Goal: Information Seeking & Learning: Learn about a topic

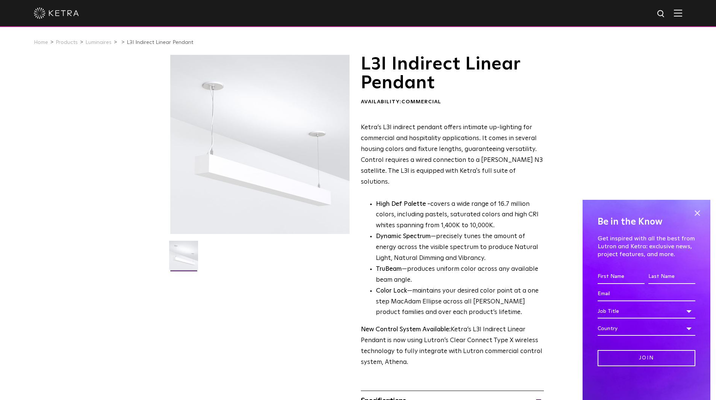
scroll to position [100, 0]
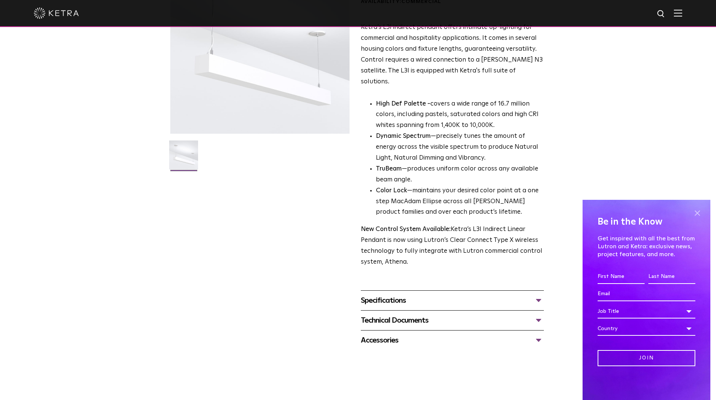
click at [697, 214] on span at bounding box center [696, 212] width 11 height 11
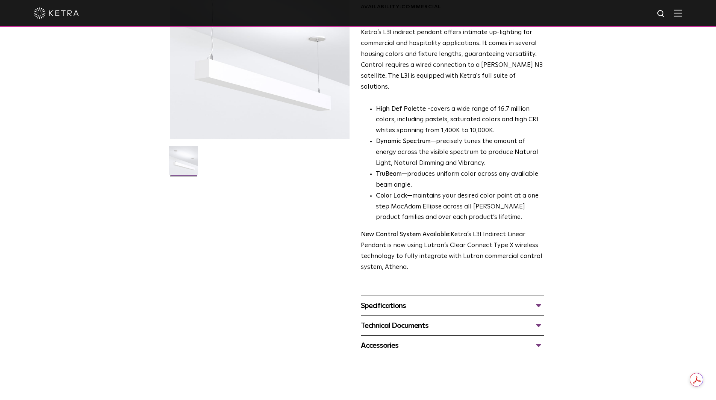
scroll to position [105, 0]
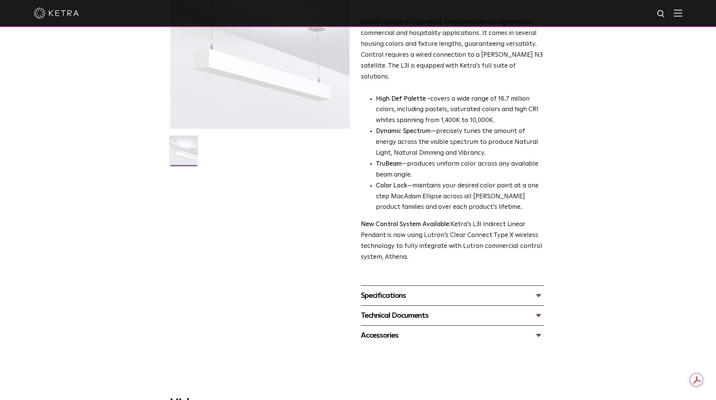
click at [539, 290] on div "Specifications" at bounding box center [452, 296] width 183 height 12
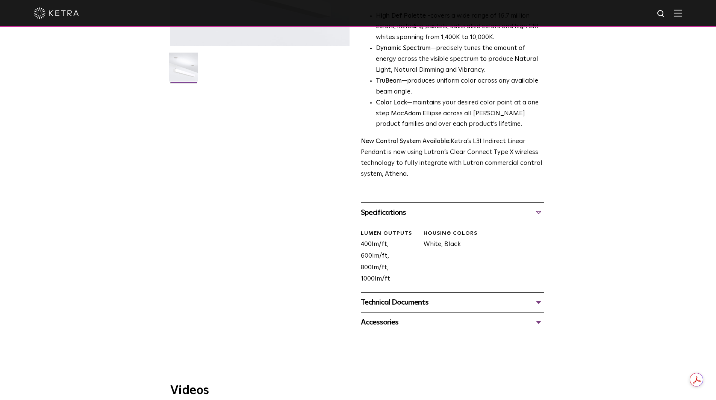
scroll to position [306, 0]
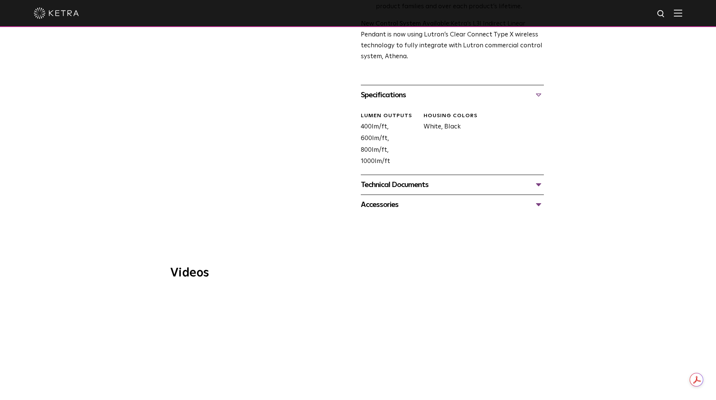
click at [537, 179] on div "Technical Documents" at bounding box center [452, 185] width 183 height 12
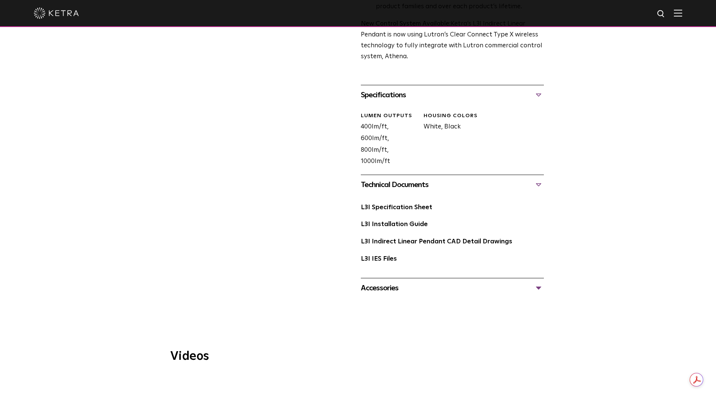
click at [445, 282] on div "Accessories" at bounding box center [452, 288] width 183 height 12
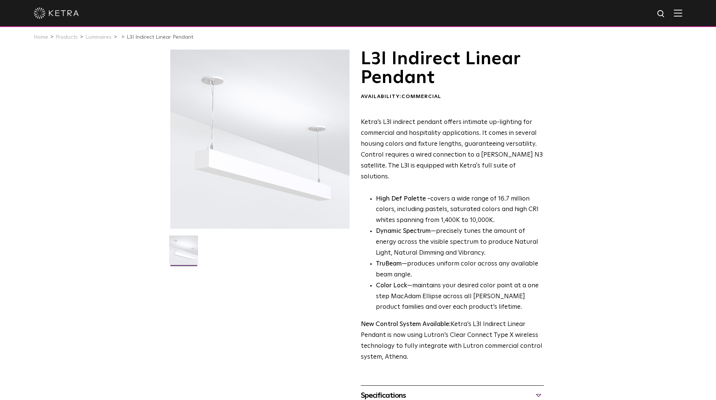
scroll to position [0, 0]
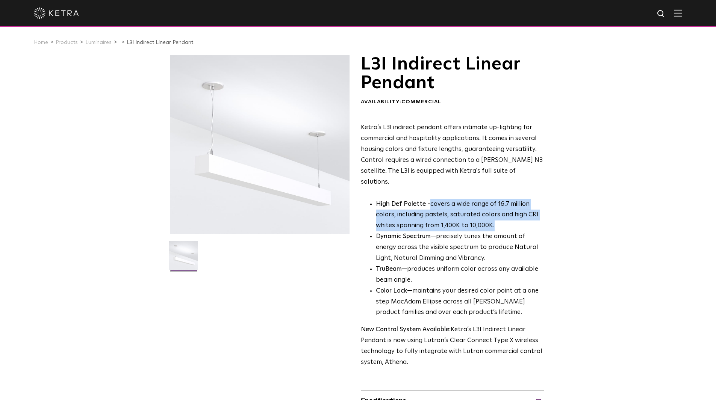
drag, startPoint x: 430, startPoint y: 194, endPoint x: 496, endPoint y: 214, distance: 68.8
click at [496, 214] on p "High Def Palette - covers a wide range of 16.7 million colors, including pastel…" at bounding box center [460, 215] width 168 height 33
copy p "covers a wide range of 16.7 million colors, including pastels, saturated colors…"
